Goal: Task Accomplishment & Management: Use online tool/utility

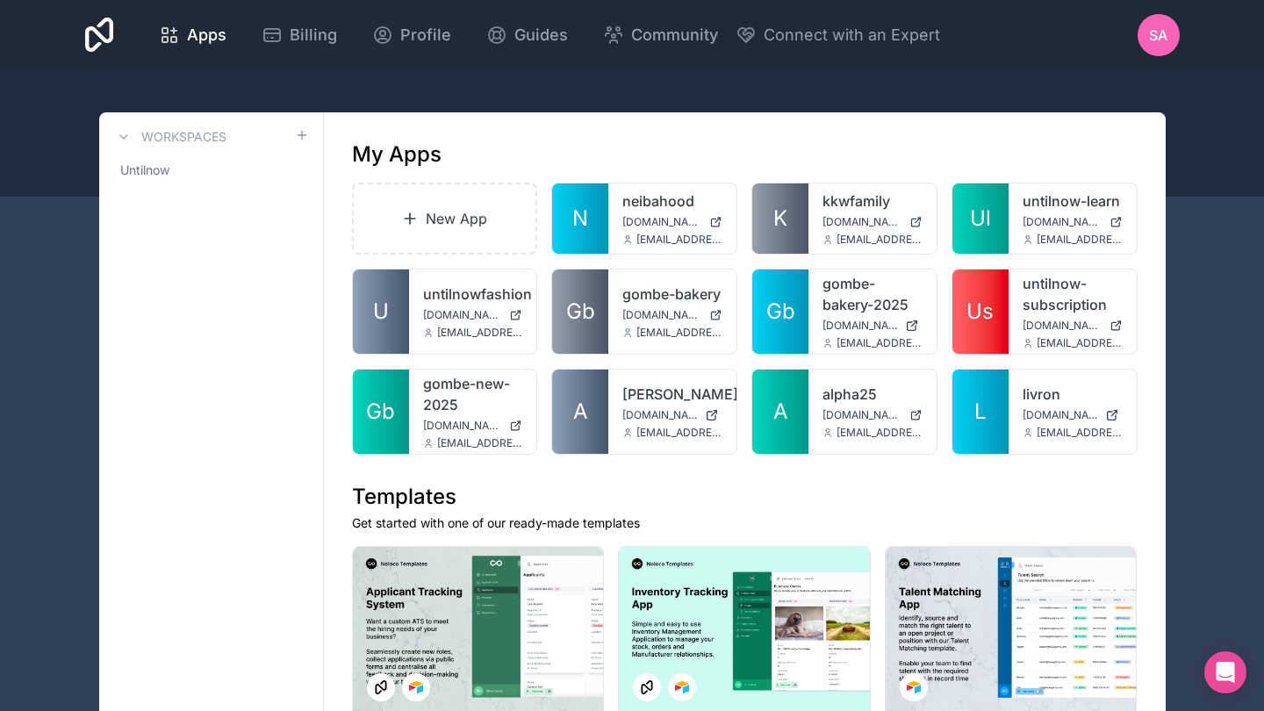
click at [1046, 392] on link "livron" at bounding box center [1073, 394] width 100 height 21
click at [462, 218] on link "New App" at bounding box center [445, 219] width 186 height 72
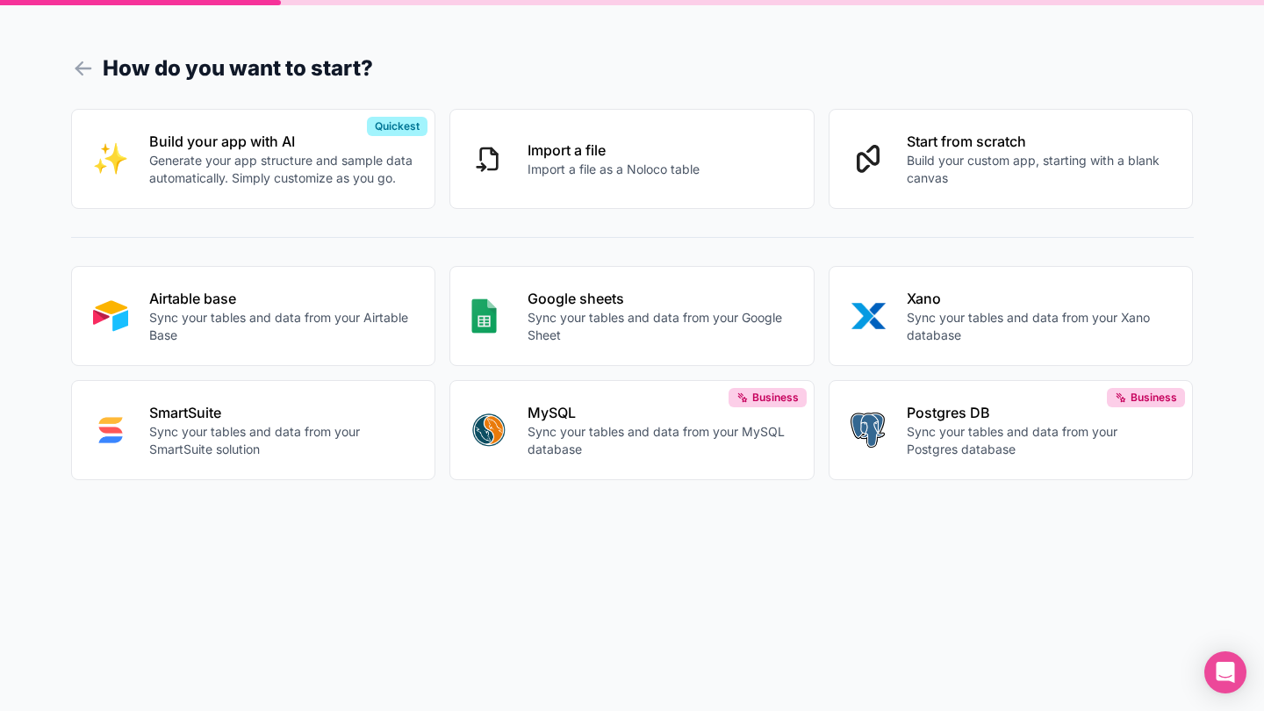
click at [1043, 161] on p "Build your custom app, starting with a blank canvas" at bounding box center [1039, 169] width 265 height 35
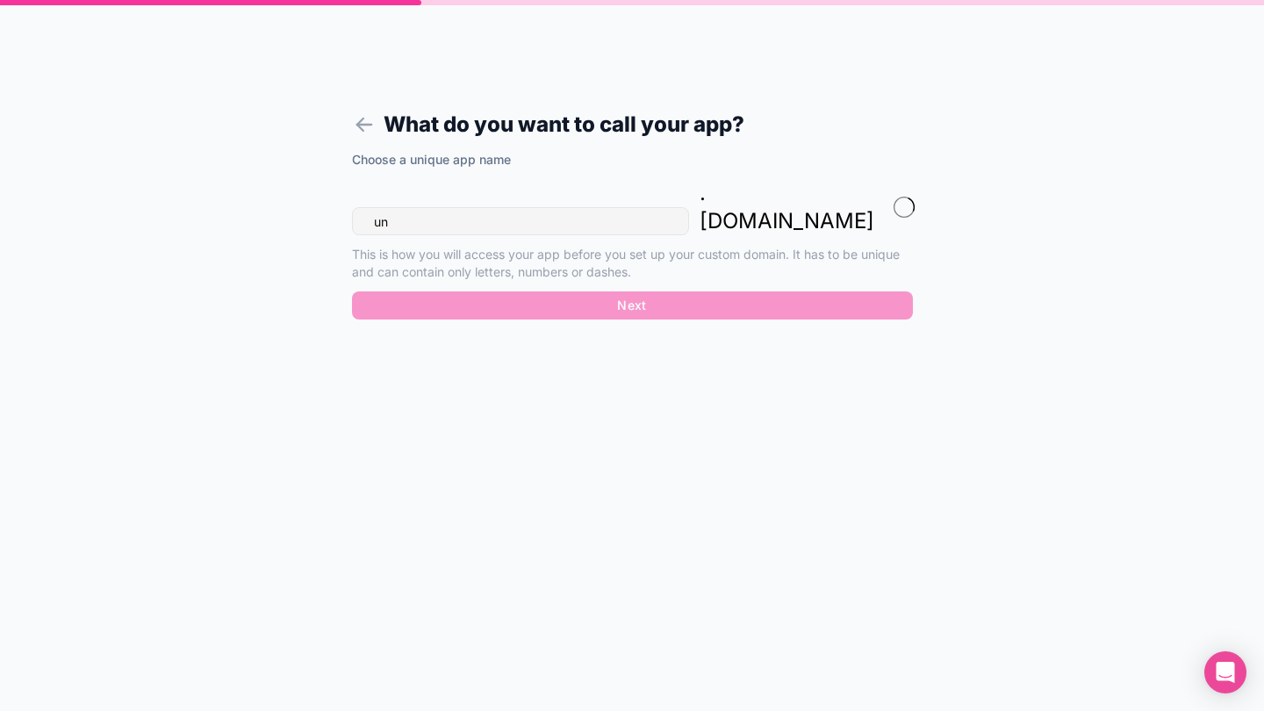
type input "u"
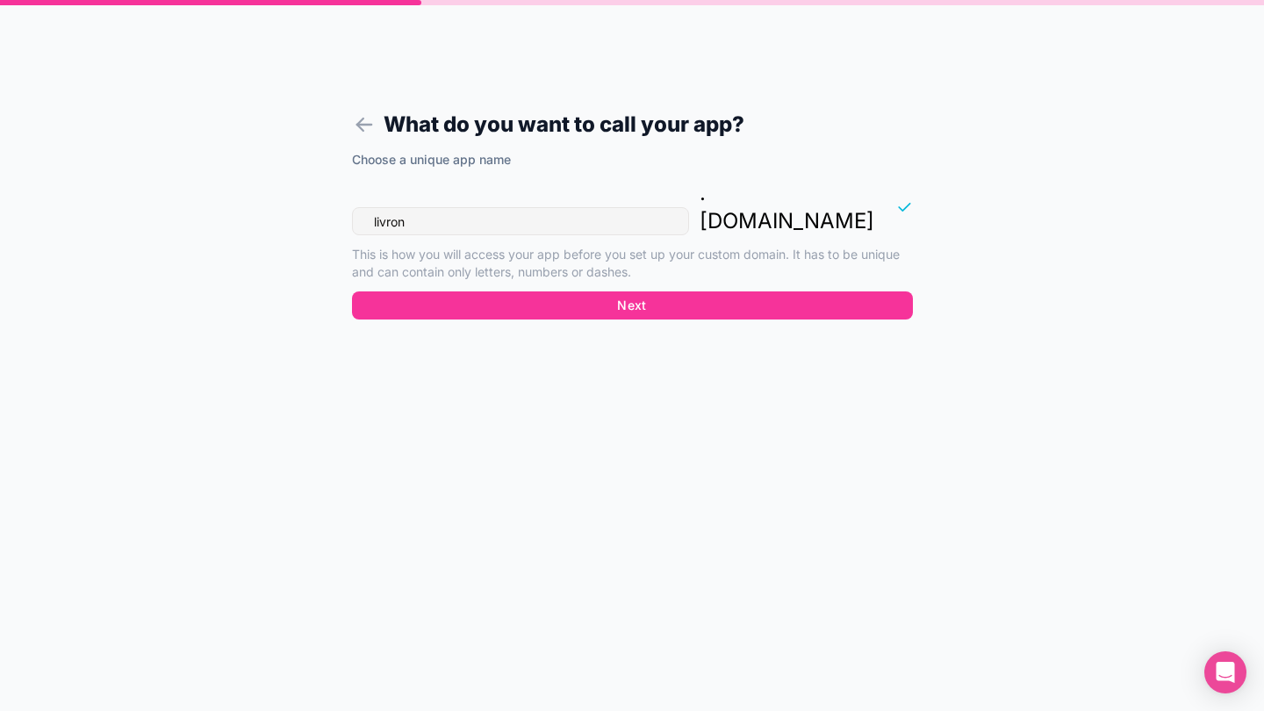
type input "livron"
click at [594, 291] on button "Next" at bounding box center [632, 305] width 561 height 28
